Goal: Use online tool/utility: Use online tool/utility

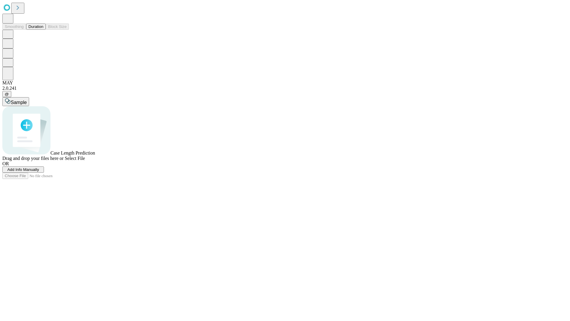
click at [43, 30] on button "Duration" at bounding box center [36, 26] width 20 height 6
click at [39, 172] on span "Add Info Manually" at bounding box center [23, 169] width 32 height 4
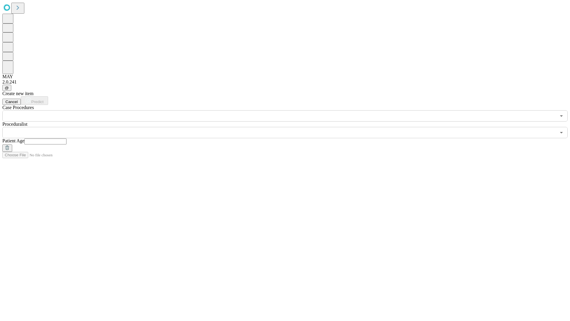
click at [67, 138] on input "text" at bounding box center [45, 141] width 42 height 6
type input "**"
click at [289, 127] on input "text" at bounding box center [279, 132] width 554 height 11
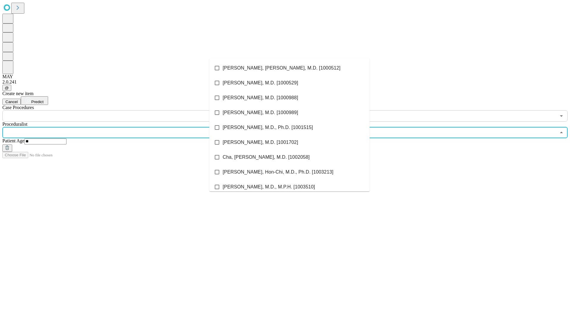
click at [290, 68] on li "[PERSON_NAME], [PERSON_NAME], M.D. [1000512]" at bounding box center [289, 68] width 160 height 15
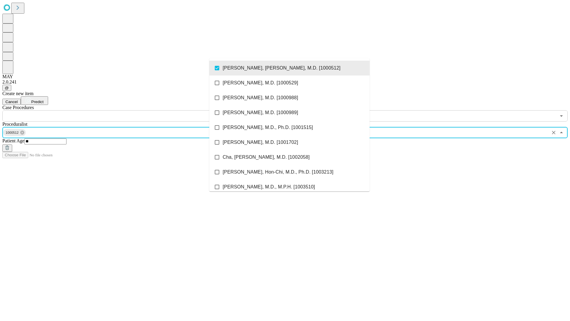
click at [125, 110] on input "text" at bounding box center [279, 115] width 554 height 11
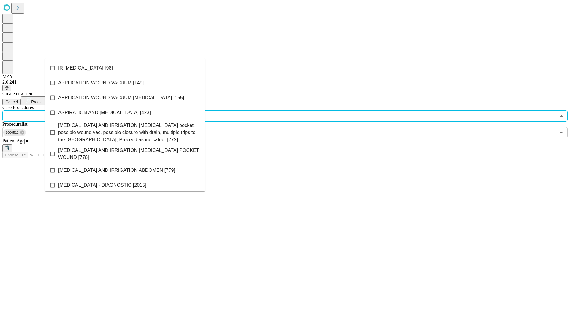
click at [125, 68] on li "IR [MEDICAL_DATA] [98]" at bounding box center [125, 68] width 160 height 15
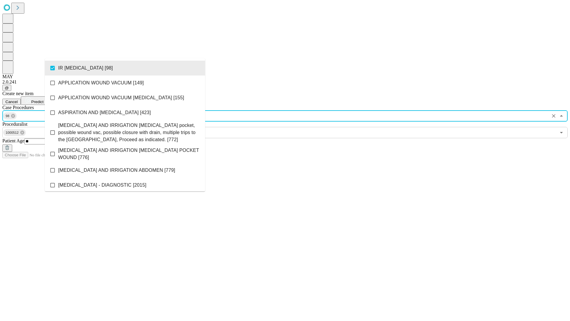
click at [43, 100] on span "Predict" at bounding box center [37, 102] width 12 height 4
